Goal: Get advice/opinions: Seek recommendations, viewpoints, or guidance from others

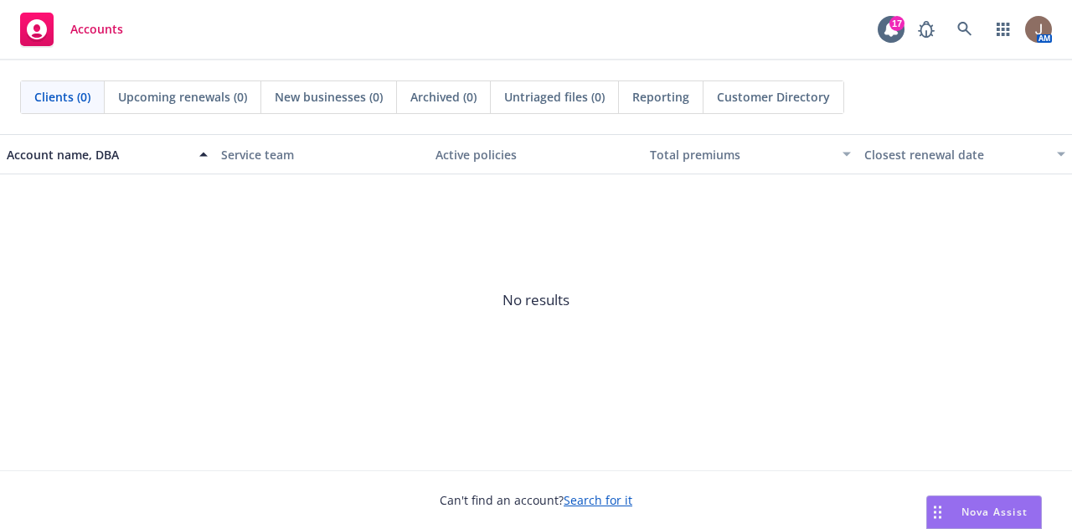
click at [988, 509] on span "Nova Assist" at bounding box center [995, 511] width 66 height 14
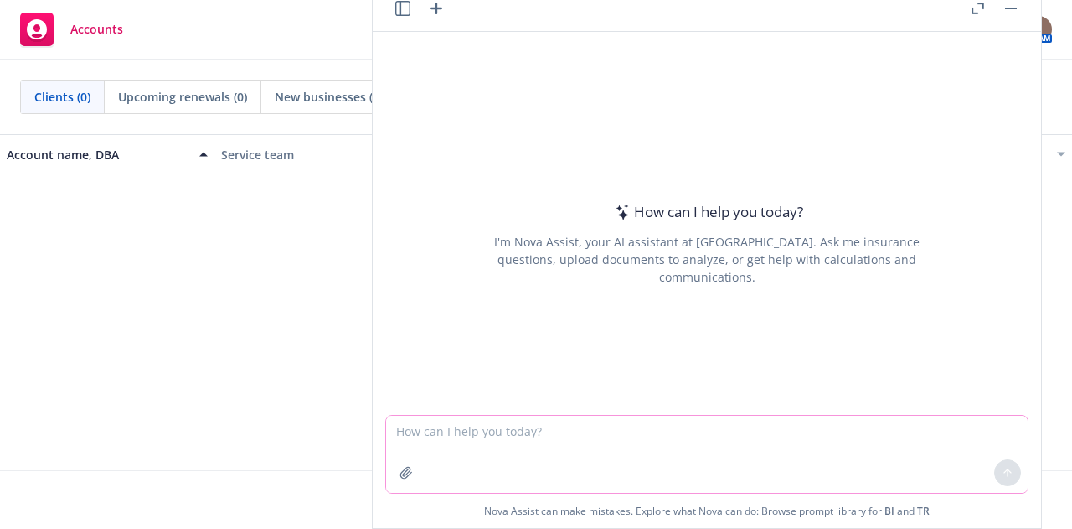
click at [494, 433] on textarea at bounding box center [707, 453] width 642 height 77
paste textarea "I wanted to share an update on a new client assignment for [PERSON_NAME]. [PERS…"
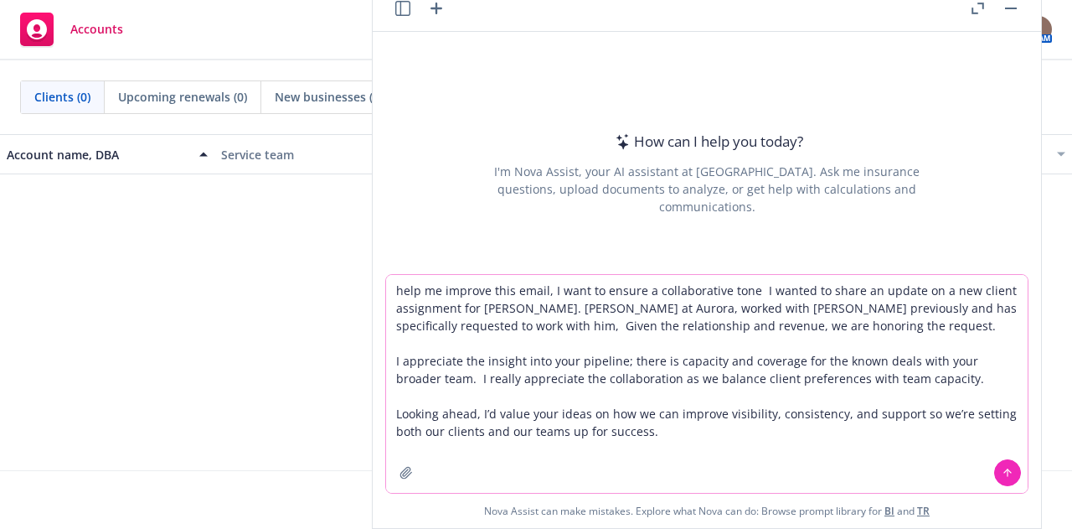
type textarea "help me improve this email, I want to ensure a collaborative tone I wanted to s…"
click at [995, 468] on button at bounding box center [1007, 472] width 27 height 27
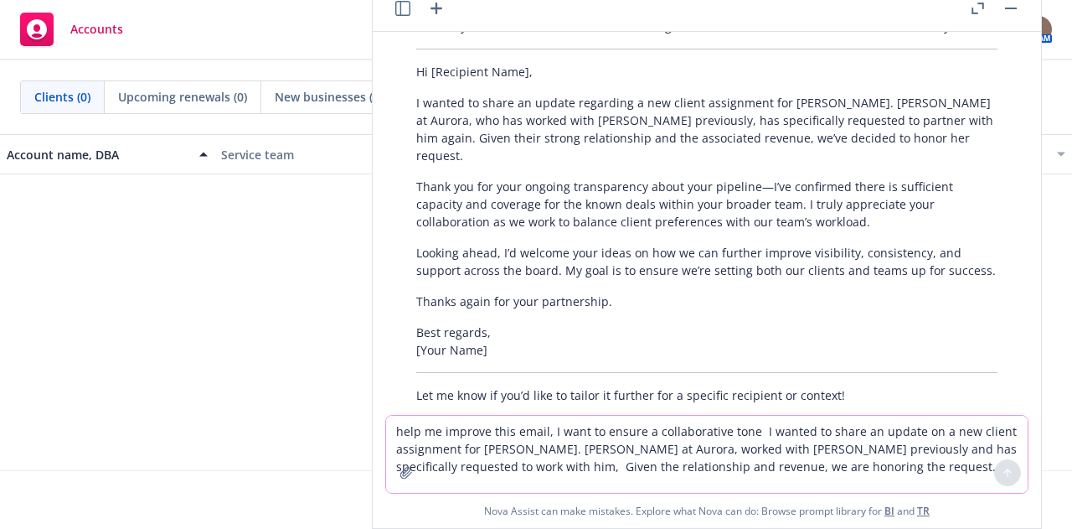
scroll to position [270, 0]
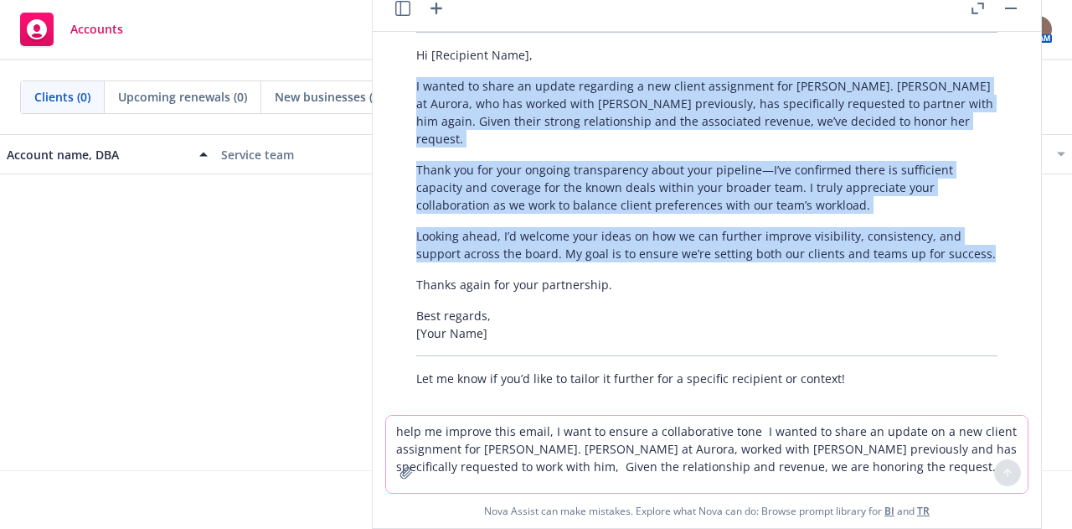
drag, startPoint x: 462, startPoint y: 235, endPoint x: 392, endPoint y: 70, distance: 179.8
click at [392, 70] on div "Certainly! Here’s a revised version that strengthens the collaborative tone and…" at bounding box center [707, 194] width 642 height 400
copy div "I wanted to share an update regarding a new client assignment for [PERSON_NAME]…"
